Goal: Information Seeking & Learning: Learn about a topic

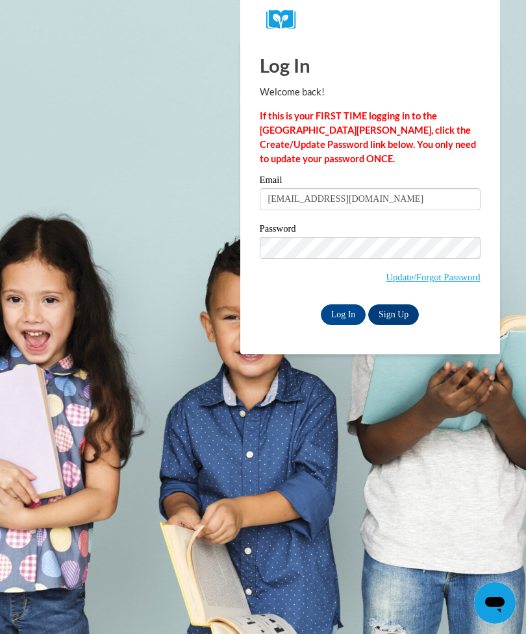
type input "sunshinemumford88@gmail.com"
click at [318, 274] on span "Update/Forgot Password" at bounding box center [370, 264] width 221 height 54
click at [336, 317] on input "Log In" at bounding box center [343, 314] width 45 height 21
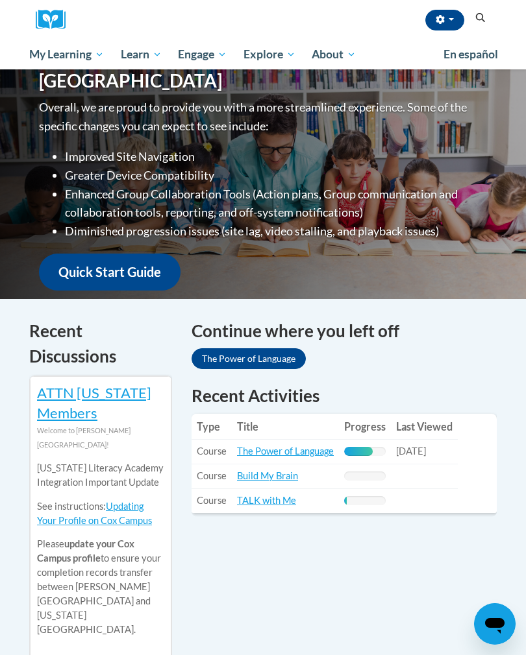
scroll to position [188, 0]
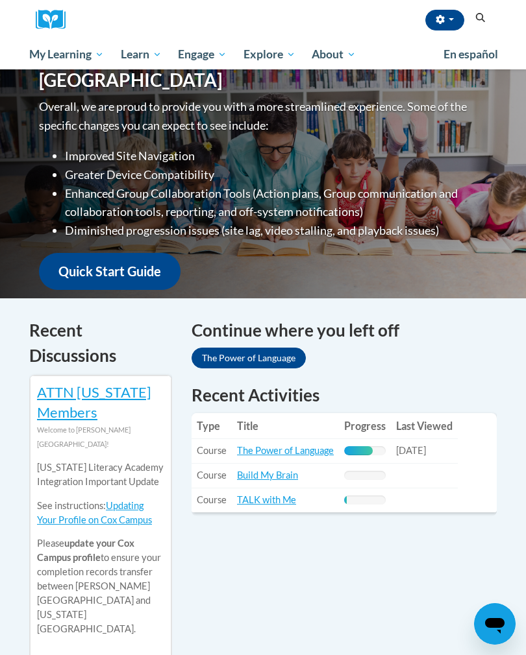
click at [278, 453] on link "The Power of Language" at bounding box center [285, 450] width 97 height 11
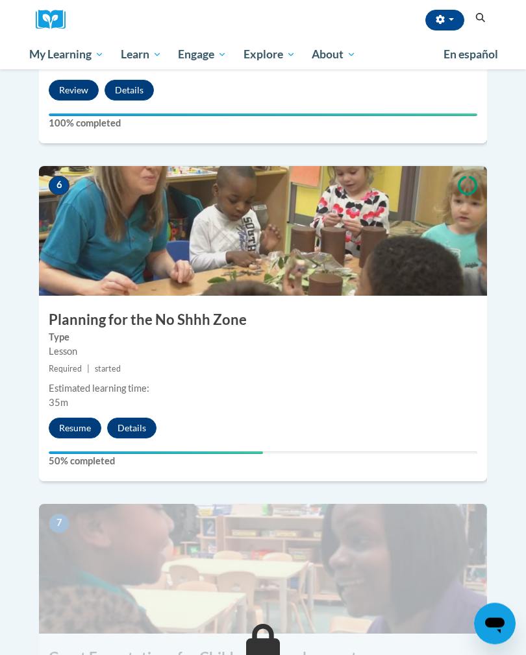
scroll to position [1918, 0]
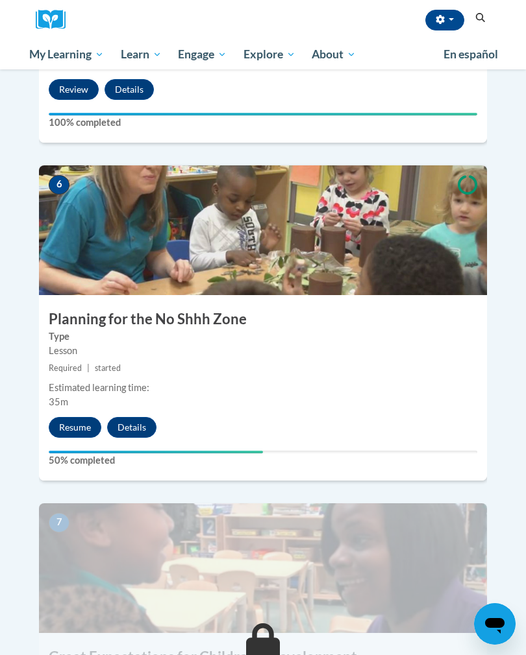
click at [72, 417] on button "Resume" at bounding box center [75, 427] width 53 height 21
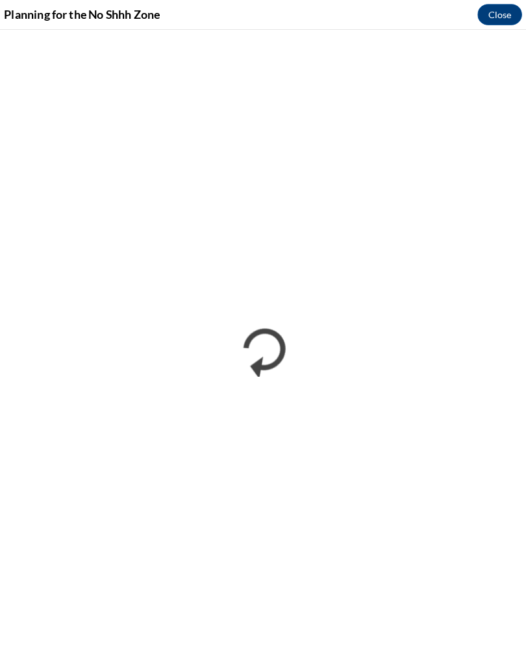
scroll to position [1690, 0]
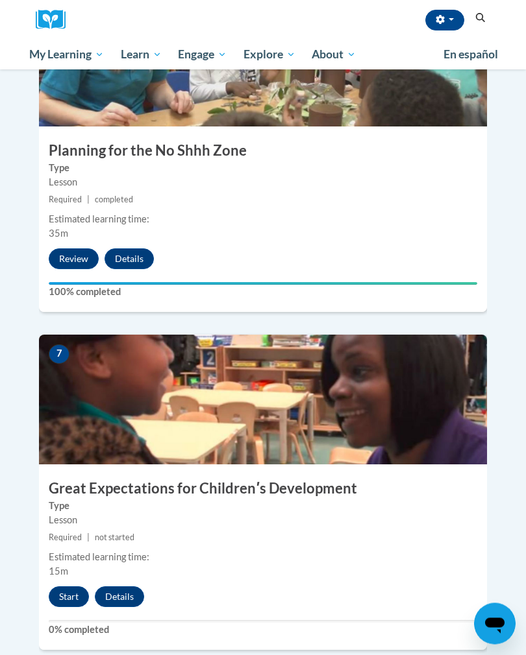
scroll to position [2099, 0]
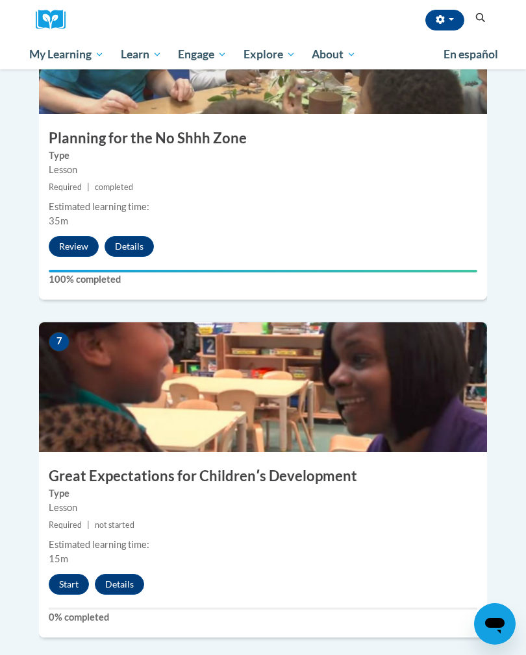
click at [61, 574] on button "Start" at bounding box center [69, 584] width 40 height 21
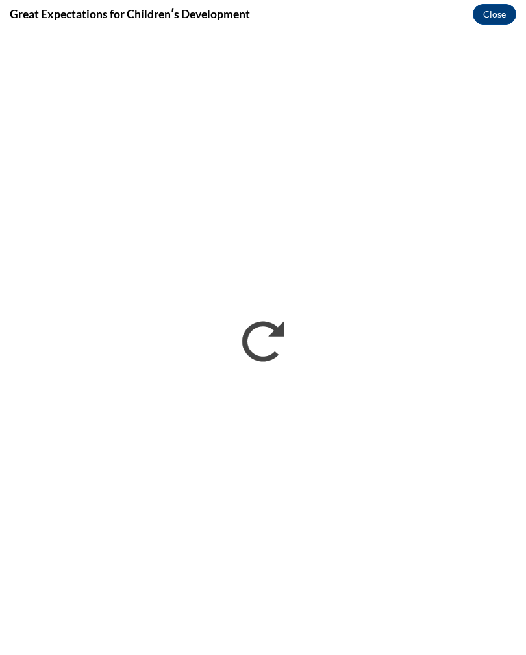
scroll to position [2119, 0]
